Goal: Obtain resource: Obtain resource

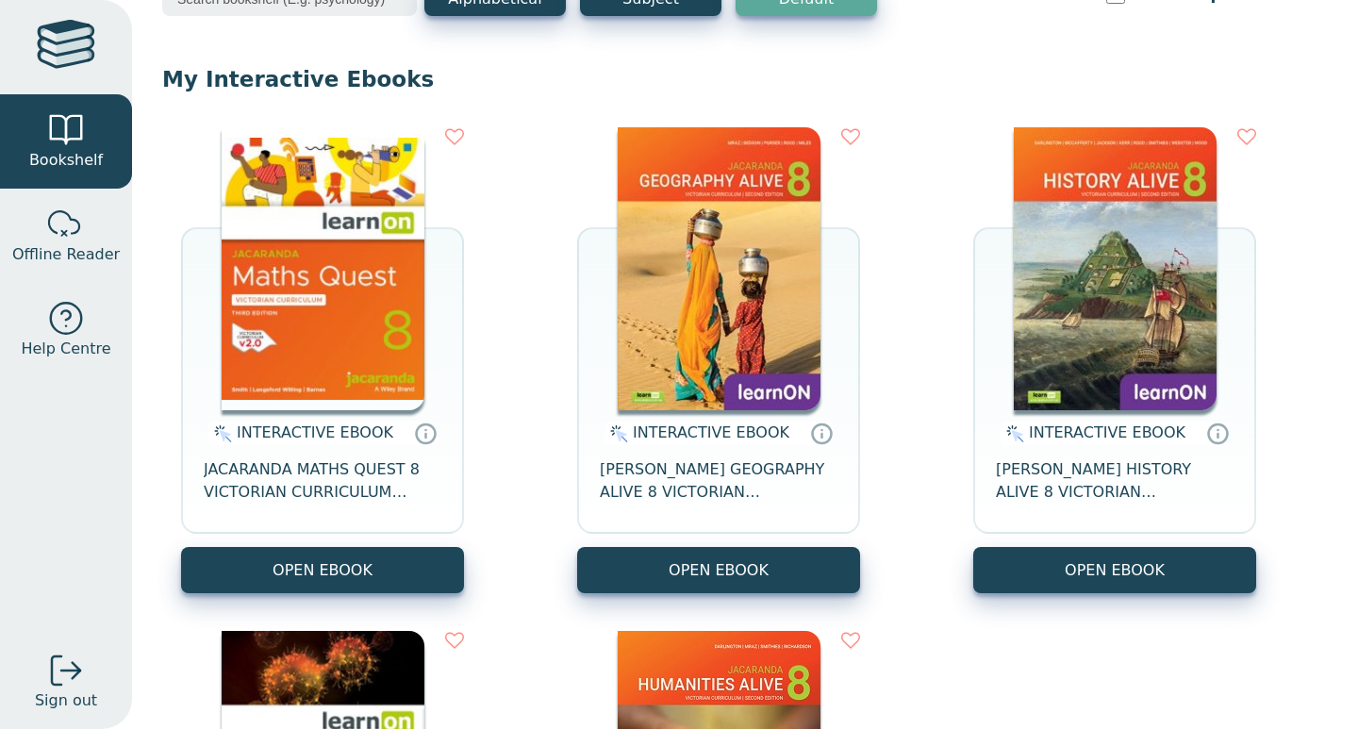
scroll to position [137, 0]
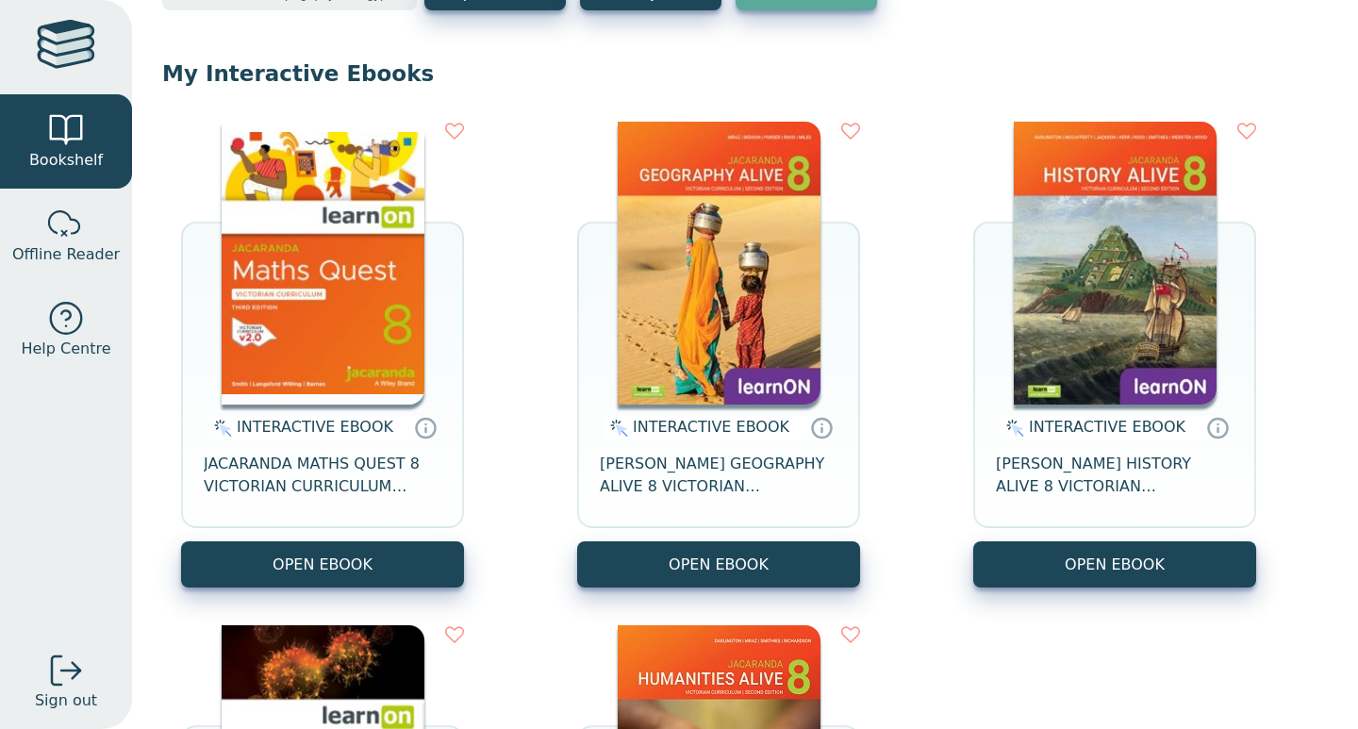
click at [404, 568] on button "OPEN EBOOK" at bounding box center [322, 564] width 283 height 46
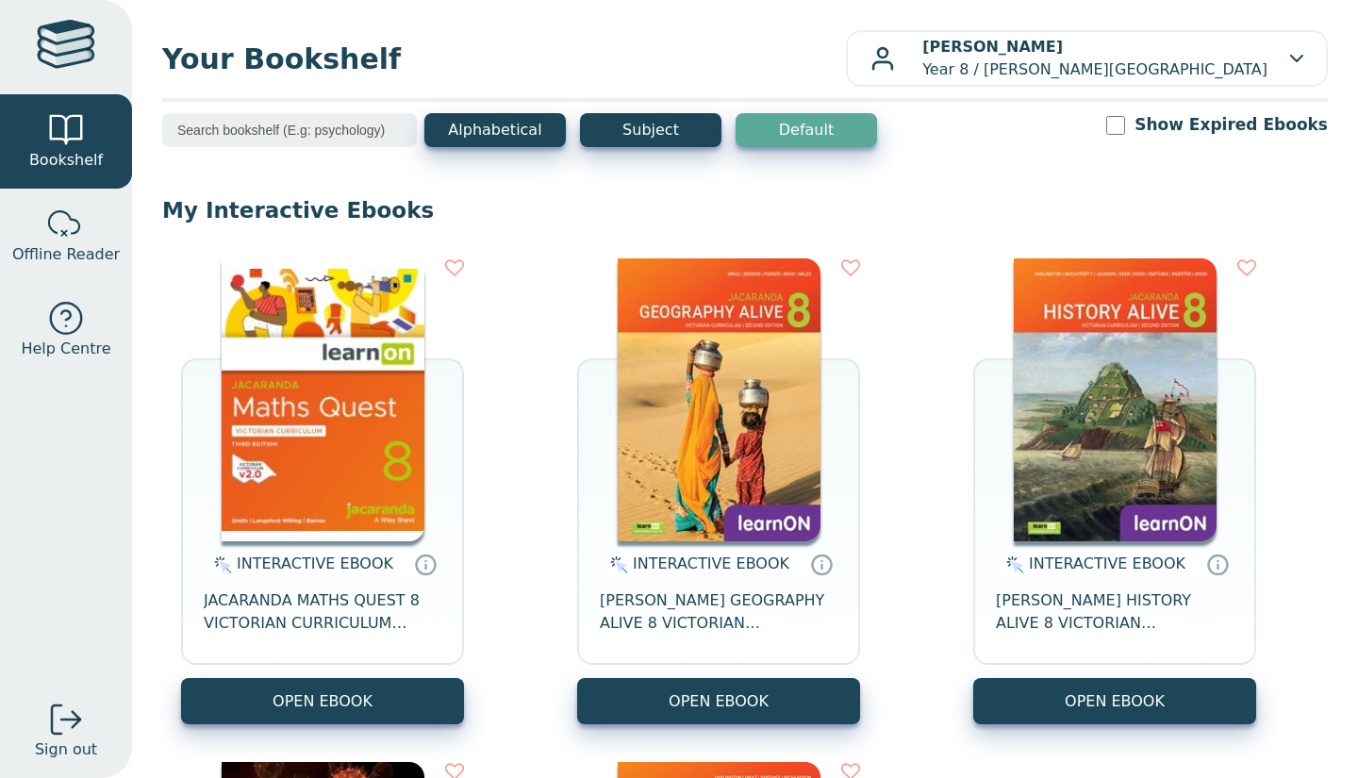
click at [412, 684] on button "OPEN EBOOK" at bounding box center [322, 701] width 283 height 46
